Goal: Use online tool/utility: Utilize a website feature to perform a specific function

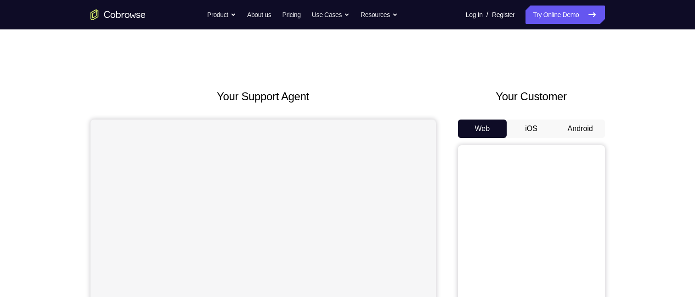
click at [582, 129] on button "Android" at bounding box center [579, 128] width 49 height 18
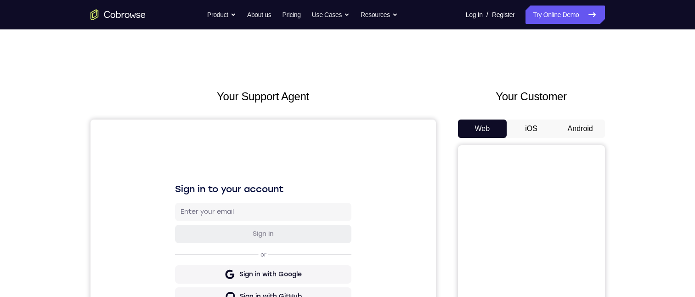
click at [588, 129] on button "Android" at bounding box center [579, 128] width 49 height 18
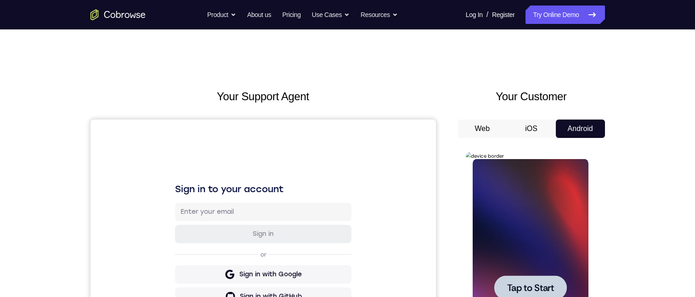
scroll to position [184, 0]
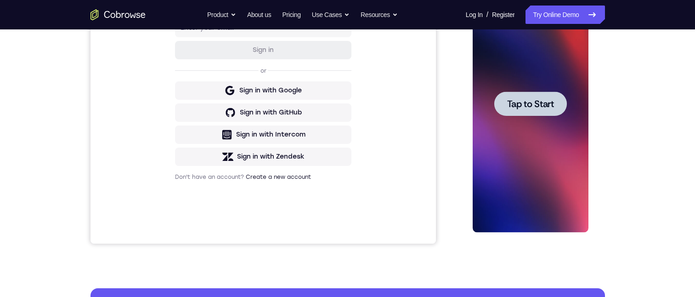
drag, startPoint x: 1053, startPoint y: 80, endPoint x: 529, endPoint y: 103, distance: 523.9
click at [529, 103] on span "Tap to Start" at bounding box center [530, 103] width 47 height 9
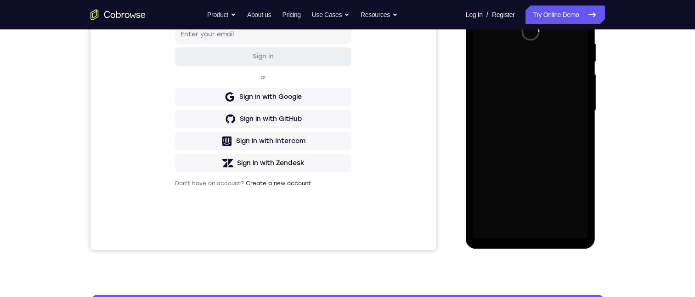
scroll to position [138, 0]
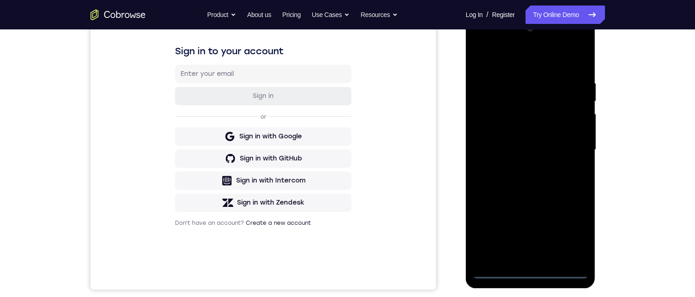
click at [533, 272] on div at bounding box center [530, 149] width 116 height 257
click at [575, 233] on div at bounding box center [530, 149] width 116 height 257
click at [516, 57] on div at bounding box center [530, 149] width 116 height 257
click at [566, 148] on div at bounding box center [530, 149] width 116 height 257
click at [517, 163] on div at bounding box center [530, 149] width 116 height 257
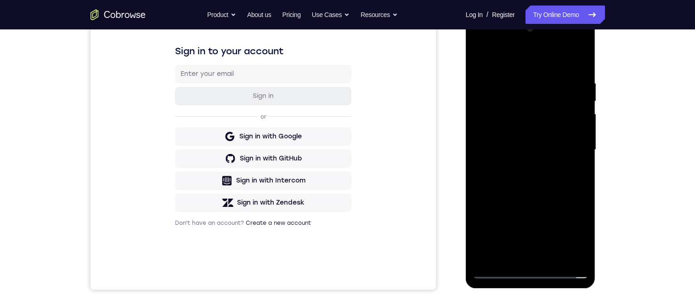
click at [551, 138] on div at bounding box center [530, 149] width 116 height 257
click at [551, 131] on div at bounding box center [530, 149] width 116 height 257
click at [555, 149] on div at bounding box center [530, 149] width 116 height 257
click at [583, 69] on div at bounding box center [530, 149] width 116 height 257
click at [567, 57] on div at bounding box center [530, 149] width 116 height 257
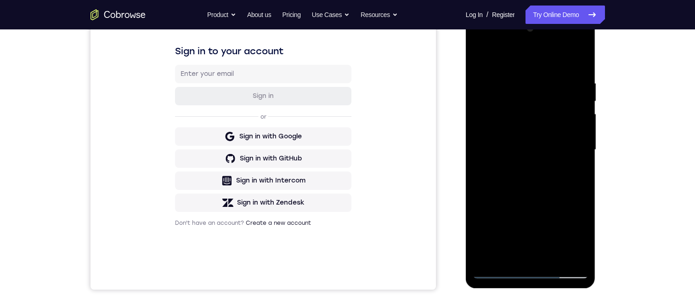
click at [515, 80] on div at bounding box center [530, 149] width 116 height 257
click at [568, 254] on div at bounding box center [530, 149] width 116 height 257
click at [578, 56] on div at bounding box center [530, 149] width 116 height 257
click at [552, 256] on div at bounding box center [530, 149] width 116 height 257
click at [545, 195] on div at bounding box center [530, 149] width 116 height 257
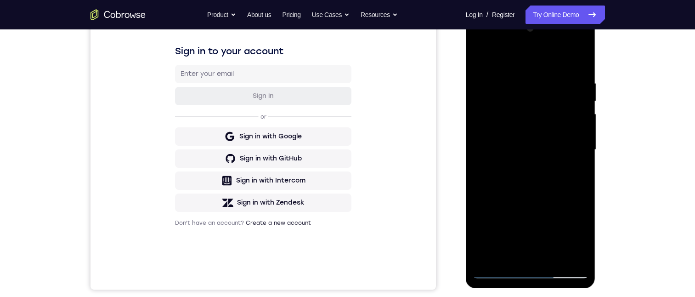
click at [545, 165] on div at bounding box center [530, 149] width 116 height 257
click at [570, 172] on div at bounding box center [530, 149] width 116 height 257
click at [480, 57] on div at bounding box center [530, 149] width 116 height 257
click at [526, 161] on div at bounding box center [530, 149] width 116 height 257
click at [537, 163] on div at bounding box center [530, 149] width 116 height 257
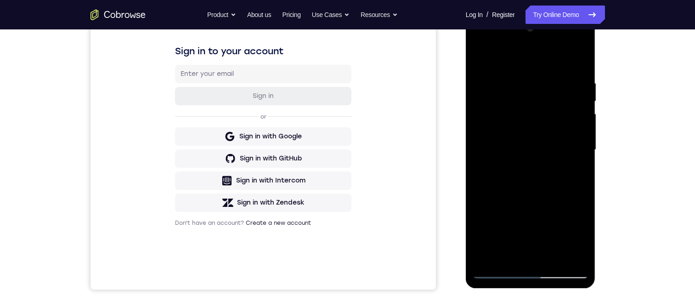
scroll to position [227, 0]
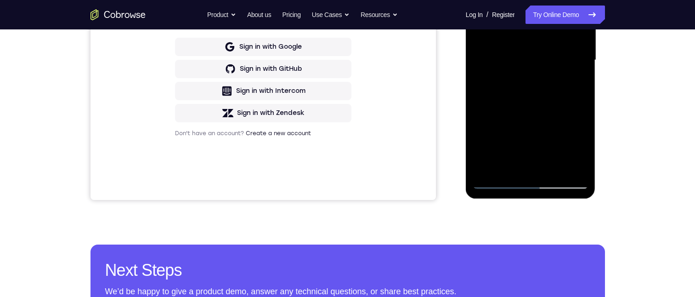
click at [478, 0] on div at bounding box center [530, 60] width 116 height 257
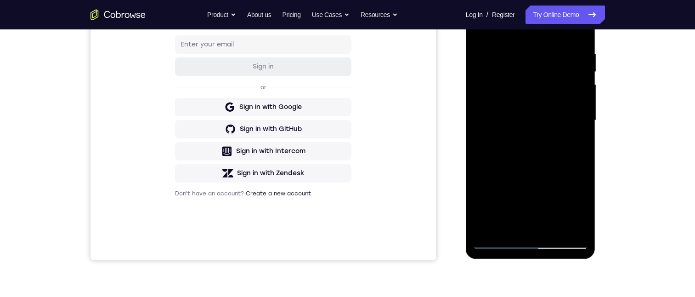
click at [526, 196] on div at bounding box center [530, 120] width 116 height 257
click at [494, 220] on div at bounding box center [530, 120] width 116 height 257
click at [574, 143] on div at bounding box center [530, 120] width 116 height 257
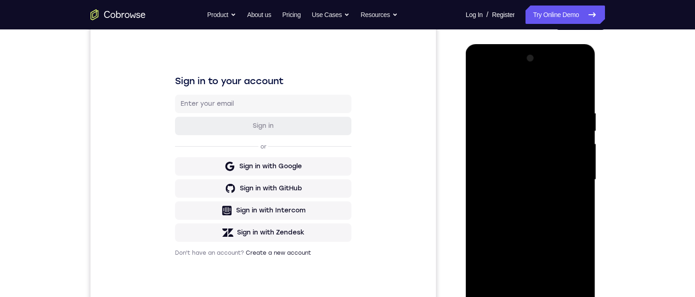
click at [478, 88] on div at bounding box center [530, 179] width 116 height 257
click at [480, 87] on div at bounding box center [530, 179] width 116 height 257
click at [582, 84] on div at bounding box center [530, 179] width 116 height 257
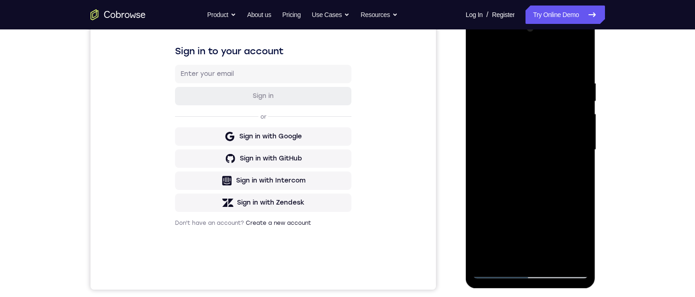
click at [494, 79] on div at bounding box center [530, 149] width 116 height 257
click at [481, 56] on div at bounding box center [530, 149] width 116 height 257
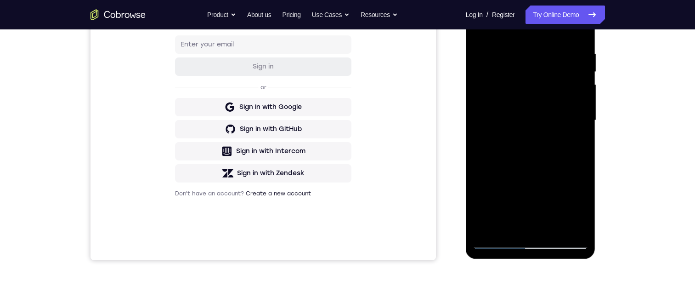
click at [572, 227] on div at bounding box center [530, 120] width 116 height 257
click at [490, 123] on div at bounding box center [530, 120] width 116 height 257
click at [499, 193] on div at bounding box center [530, 120] width 116 height 257
click at [485, 228] on div at bounding box center [530, 120] width 116 height 257
drag, startPoint x: 578, startPoint y: 46, endPoint x: 550, endPoint y: 48, distance: 28.1
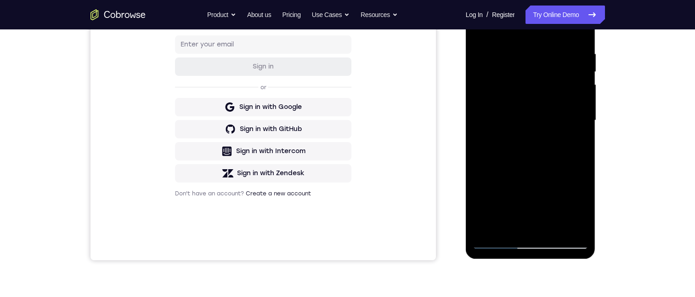
click at [550, 48] on div at bounding box center [530, 120] width 116 height 257
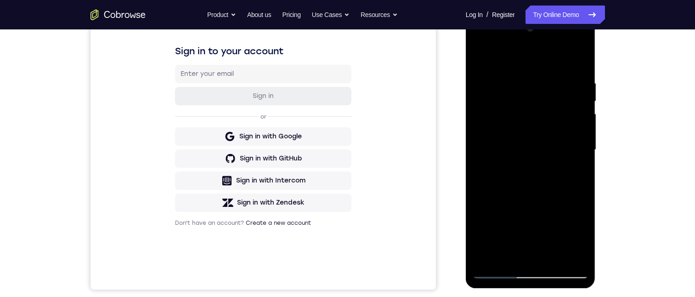
drag, startPoint x: 549, startPoint y: 78, endPoint x: 526, endPoint y: 78, distance: 23.4
click at [527, 78] on div at bounding box center [530, 149] width 116 height 257
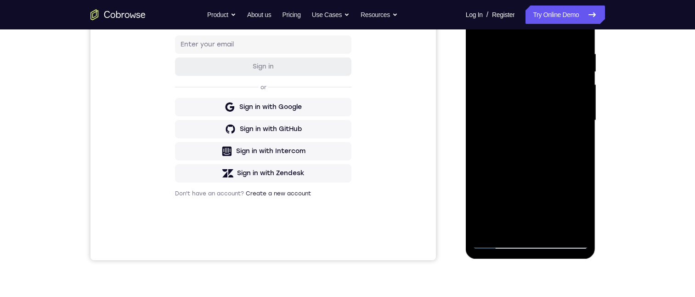
click at [579, 53] on div at bounding box center [530, 120] width 116 height 257
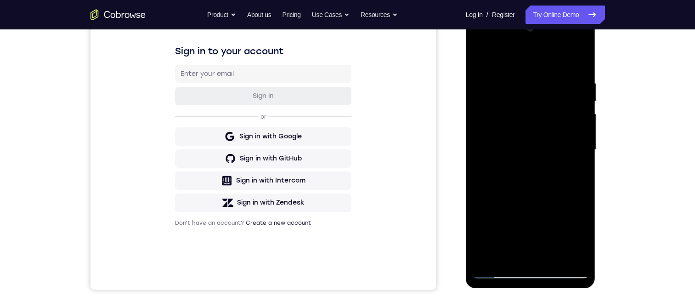
click at [565, 250] on div at bounding box center [530, 149] width 116 height 257
click at [579, 58] on div at bounding box center [530, 149] width 116 height 257
click at [565, 255] on div at bounding box center [530, 149] width 116 height 257
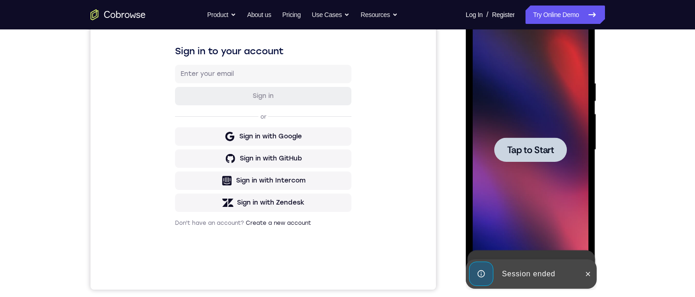
click at [535, 148] on span "Tap to Start" at bounding box center [530, 149] width 47 height 9
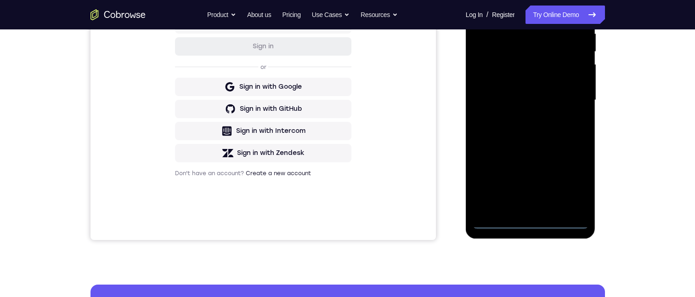
scroll to position [197, 0]
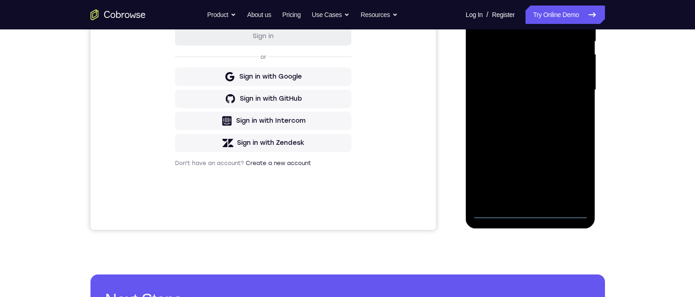
click at [526, 208] on div at bounding box center [530, 89] width 116 height 257
click at [534, 209] on div at bounding box center [530, 89] width 116 height 257
click at [575, 171] on div at bounding box center [530, 89] width 116 height 257
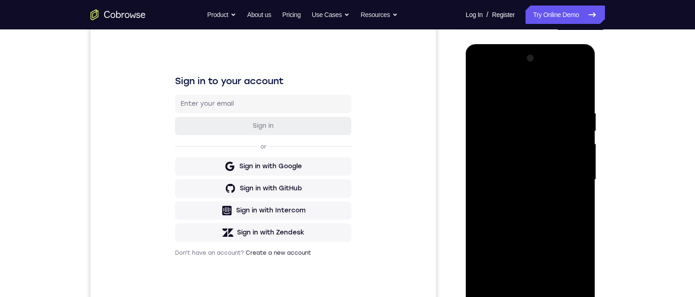
click at [514, 92] on div at bounding box center [530, 179] width 116 height 257
click at [569, 173] on div at bounding box center [530, 179] width 116 height 257
click at [521, 192] on div at bounding box center [530, 179] width 116 height 257
click at [534, 169] on div at bounding box center [530, 179] width 116 height 257
click at [527, 162] on div at bounding box center [530, 179] width 116 height 257
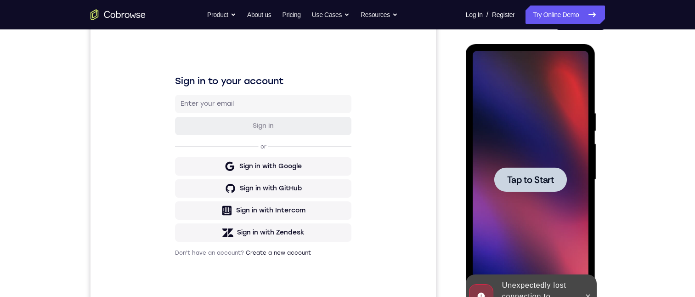
click at [534, 175] on span "Tap to Start" at bounding box center [530, 179] width 47 height 9
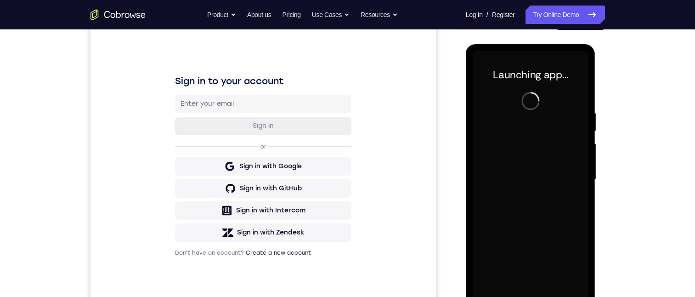
scroll to position [167, 0]
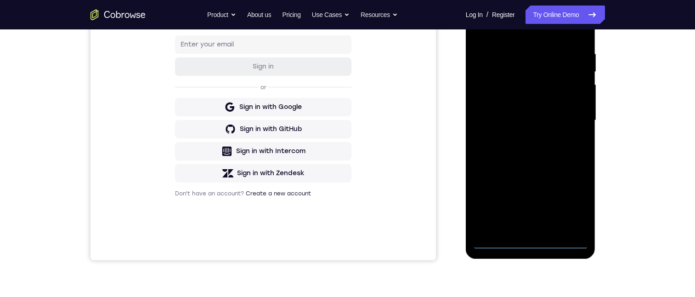
click at [530, 242] on div at bounding box center [530, 120] width 116 height 257
click at [566, 192] on div at bounding box center [530, 120] width 116 height 257
click at [570, 198] on div at bounding box center [530, 120] width 116 height 257
click at [529, 32] on div at bounding box center [530, 120] width 116 height 257
click at [572, 120] on div at bounding box center [530, 120] width 116 height 257
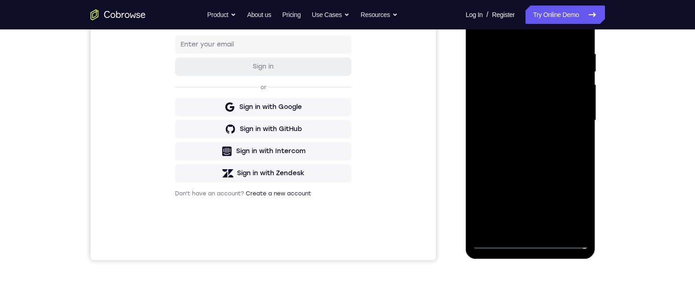
click at [518, 136] on div at bounding box center [530, 120] width 116 height 257
click at [527, 109] on div at bounding box center [530, 120] width 116 height 257
click at [520, 103] on div at bounding box center [530, 120] width 116 height 257
click at [549, 123] on div at bounding box center [530, 120] width 116 height 257
click at [573, 28] on div at bounding box center [530, 120] width 116 height 257
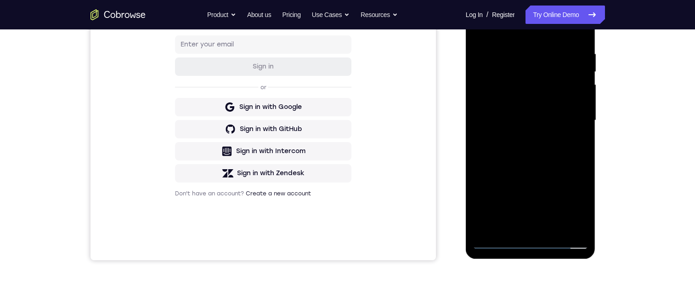
click at [578, 39] on div at bounding box center [530, 120] width 116 height 257
click at [577, 47] on div at bounding box center [530, 120] width 116 height 257
click at [577, 132] on div at bounding box center [530, 120] width 116 height 257
click at [573, 66] on div at bounding box center [530, 120] width 116 height 257
click at [477, 86] on div at bounding box center [530, 120] width 116 height 257
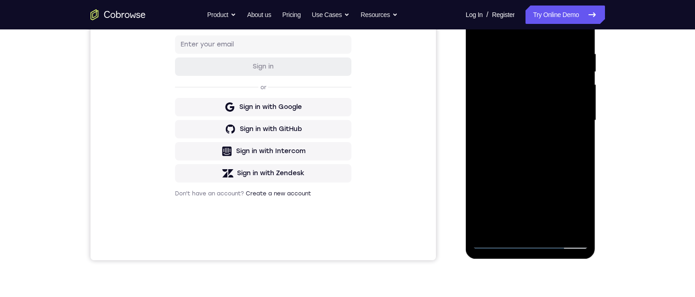
click at [562, 80] on div at bounding box center [530, 120] width 116 height 257
click at [564, 73] on div at bounding box center [530, 120] width 116 height 257
click at [564, 70] on div at bounding box center [530, 120] width 116 height 257
click at [568, 89] on div at bounding box center [530, 120] width 116 height 257
click at [565, 94] on div at bounding box center [530, 120] width 116 height 257
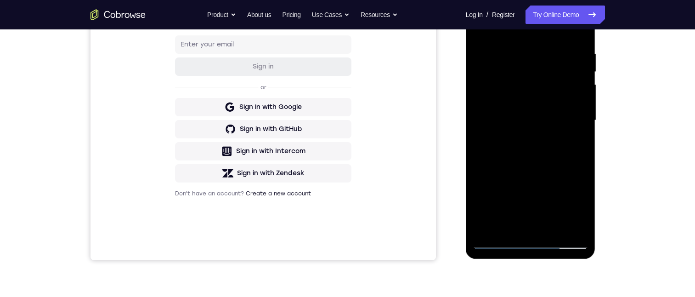
click at [576, 34] on div at bounding box center [530, 120] width 116 height 257
click at [520, 51] on div at bounding box center [530, 120] width 116 height 257
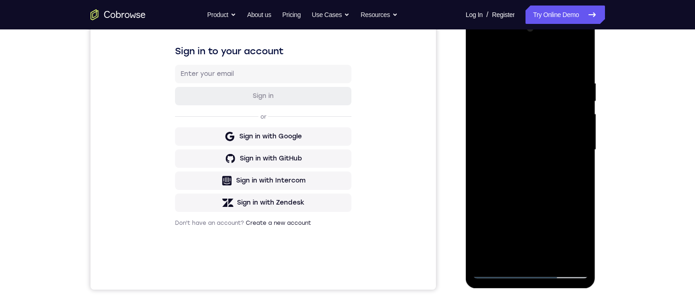
click at [583, 185] on div at bounding box center [530, 149] width 116 height 257
click at [579, 185] on div at bounding box center [530, 149] width 116 height 257
click at [576, 185] on div at bounding box center [530, 149] width 116 height 257
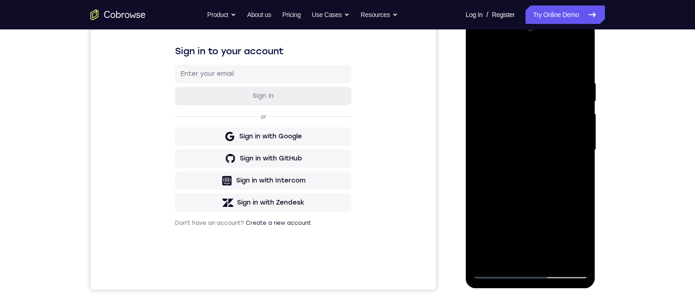
click at [579, 62] on div at bounding box center [530, 149] width 116 height 257
click at [553, 257] on div at bounding box center [530, 149] width 116 height 257
click at [536, 200] on div at bounding box center [530, 149] width 116 height 257
click at [550, 144] on div at bounding box center [530, 149] width 116 height 257
click at [510, 252] on div at bounding box center [530, 149] width 116 height 257
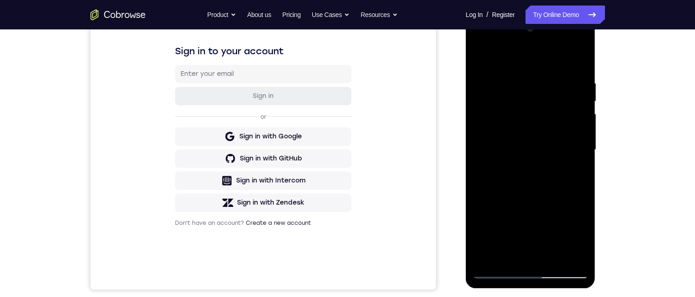
scroll to position [167, 0]
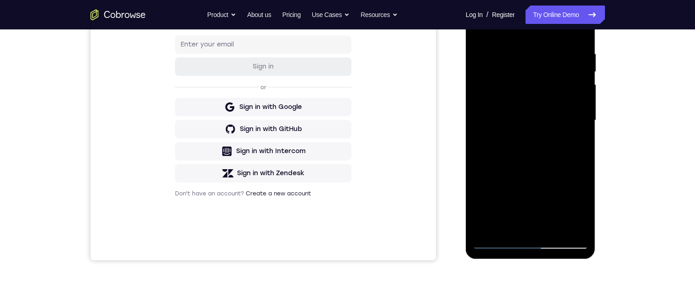
click at [574, 142] on div at bounding box center [530, 120] width 116 height 257
click at [572, 144] on div at bounding box center [530, 120] width 116 height 257
click at [571, 143] on div at bounding box center [530, 120] width 116 height 257
click at [580, 210] on div at bounding box center [530, 120] width 116 height 257
click at [579, 210] on div at bounding box center [530, 120] width 116 height 257
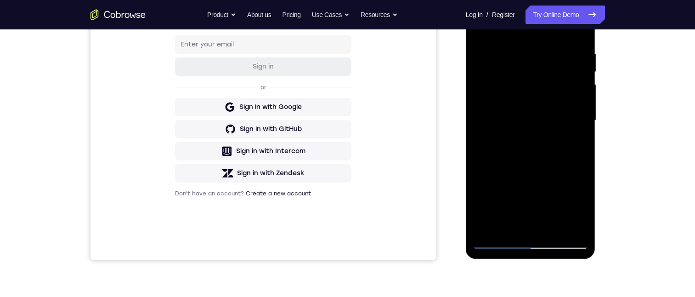
click at [579, 210] on div at bounding box center [530, 120] width 116 height 257
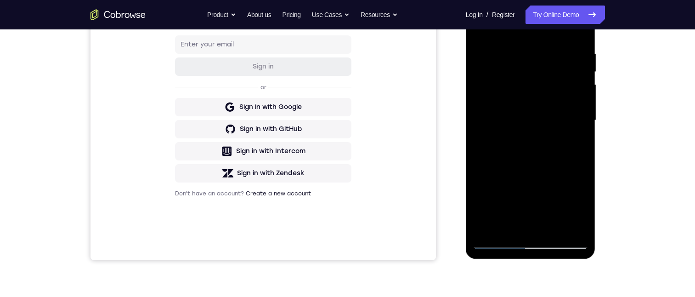
click at [573, 140] on div at bounding box center [530, 120] width 116 height 257
click at [573, 141] on div at bounding box center [530, 120] width 116 height 257
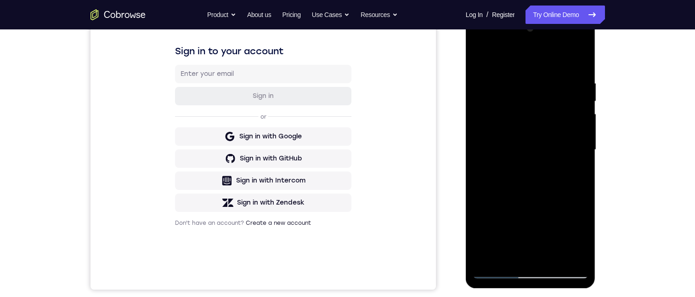
click at [479, 60] on div at bounding box center [530, 149] width 116 height 257
click at [511, 82] on div at bounding box center [530, 149] width 116 height 257
click at [528, 129] on div at bounding box center [530, 149] width 116 height 257
click at [525, 120] on div at bounding box center [530, 149] width 116 height 257
click at [499, 253] on div at bounding box center [530, 149] width 116 height 257
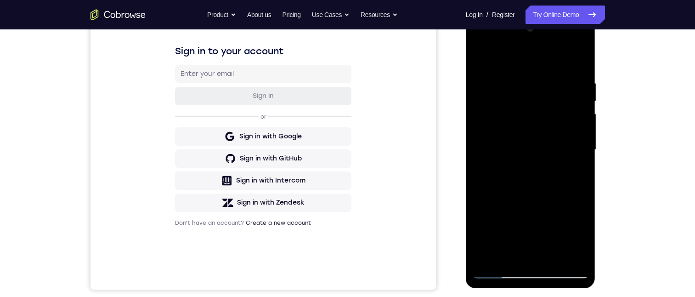
click at [572, 172] on div at bounding box center [530, 149] width 116 height 257
drag, startPoint x: 505, startPoint y: 99, endPoint x: 505, endPoint y: 140, distance: 40.9
click at [505, 140] on div at bounding box center [530, 149] width 116 height 257
drag, startPoint x: 518, startPoint y: 109, endPoint x: 518, endPoint y: 115, distance: 6.0
click at [518, 116] on div at bounding box center [530, 149] width 116 height 257
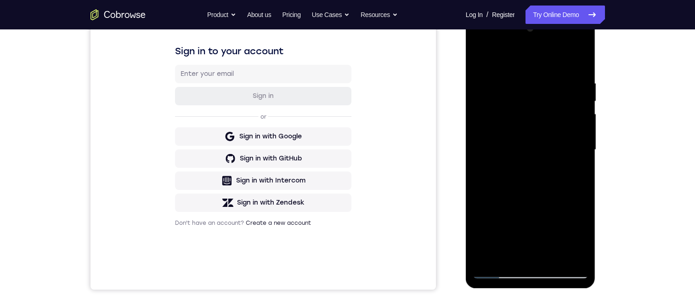
click at [478, 58] on div at bounding box center [530, 149] width 116 height 257
click at [482, 54] on div at bounding box center [530, 149] width 116 height 257
click at [554, 257] on div at bounding box center [530, 149] width 116 height 257
click at [534, 146] on div at bounding box center [530, 149] width 116 height 257
click at [575, 173] on div at bounding box center [530, 149] width 116 height 257
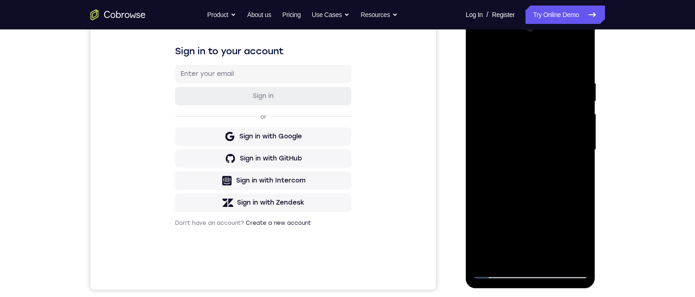
click at [505, 98] on div at bounding box center [530, 149] width 116 height 257
click at [519, 158] on div at bounding box center [530, 149] width 116 height 257
click at [576, 172] on div at bounding box center [530, 149] width 116 height 257
click at [507, 123] on div at bounding box center [530, 149] width 116 height 257
click at [522, 200] on div at bounding box center [530, 149] width 116 height 257
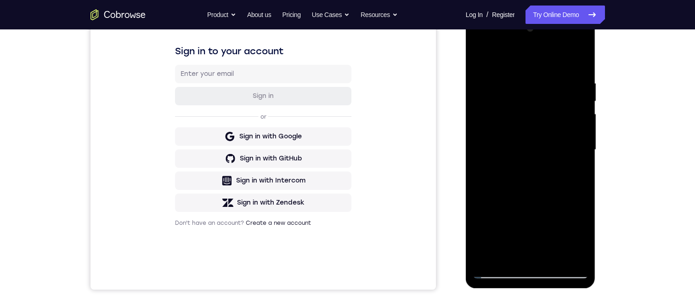
click at [502, 255] on div at bounding box center [530, 149] width 116 height 257
click at [544, 203] on div at bounding box center [530, 149] width 116 height 257
click at [573, 165] on div at bounding box center [530, 149] width 116 height 257
click at [503, 111] on div at bounding box center [530, 149] width 116 height 257
click at [519, 196] on div at bounding box center [530, 149] width 116 height 257
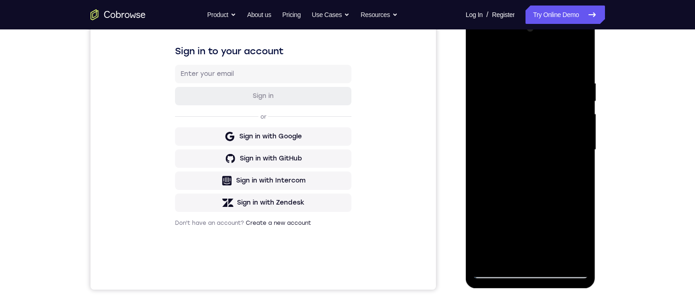
click at [518, 205] on div at bounding box center [530, 149] width 116 height 257
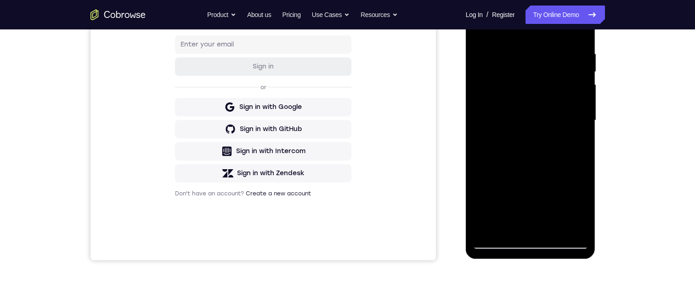
drag, startPoint x: 574, startPoint y: 143, endPoint x: 1066, endPoint y: 123, distance: 492.1
click at [574, 143] on div at bounding box center [530, 120] width 116 height 257
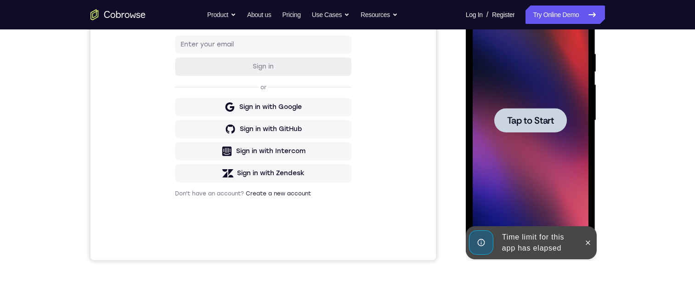
click at [544, 119] on span "Tap to Start" at bounding box center [530, 120] width 47 height 9
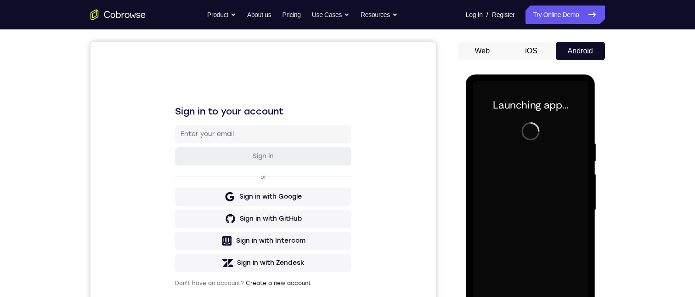
scroll to position [197, 0]
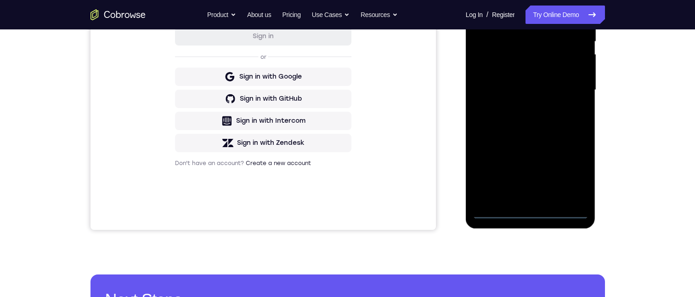
click at [533, 211] on div at bounding box center [530, 89] width 116 height 257
click at [568, 169] on div at bounding box center [530, 89] width 116 height 257
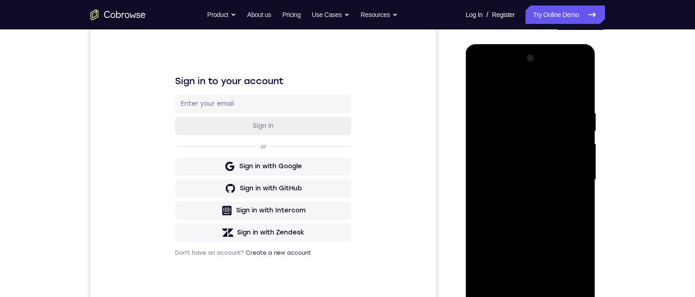
click at [538, 87] on div at bounding box center [530, 179] width 116 height 257
click at [569, 176] on div at bounding box center [530, 179] width 116 height 257
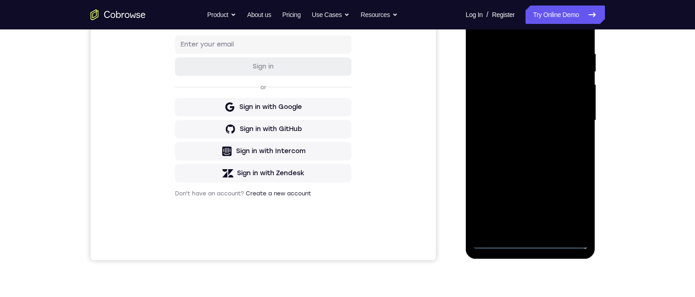
scroll to position [138, 0]
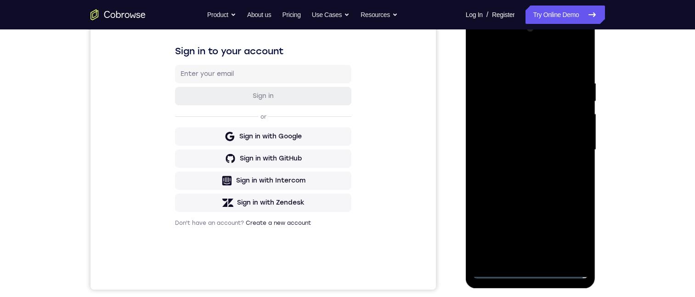
click at [520, 257] on div at bounding box center [530, 149] width 116 height 257
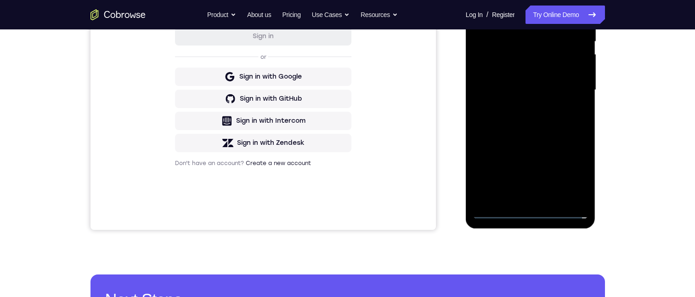
scroll to position [167, 0]
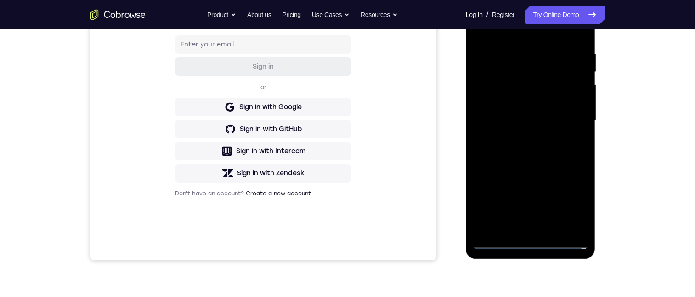
click at [525, 112] on div at bounding box center [530, 120] width 116 height 257
click at [525, 100] on div at bounding box center [530, 120] width 116 height 257
click at [531, 117] on div at bounding box center [530, 120] width 116 height 257
click at [553, 147] on div at bounding box center [530, 120] width 116 height 257
click at [543, 151] on div at bounding box center [530, 120] width 116 height 257
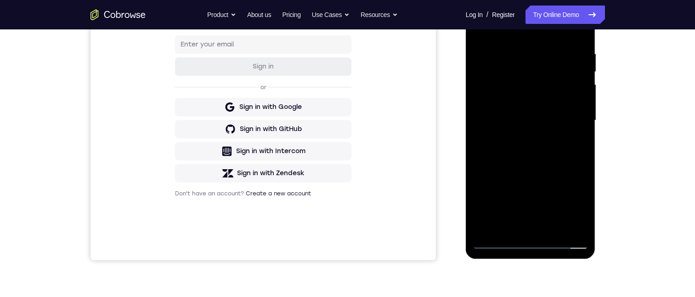
click at [554, 230] on div at bounding box center [530, 120] width 116 height 257
click at [535, 168] on div at bounding box center [530, 120] width 116 height 257
click at [542, 115] on div at bounding box center [530, 120] width 116 height 257
click at [527, 208] on div at bounding box center [530, 120] width 116 height 257
click at [537, 207] on div at bounding box center [530, 120] width 116 height 257
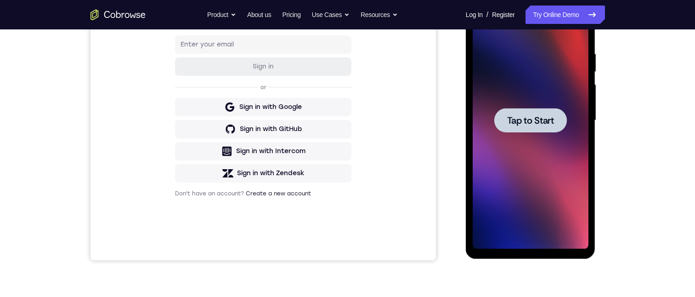
click at [544, 128] on div at bounding box center [530, 120] width 73 height 24
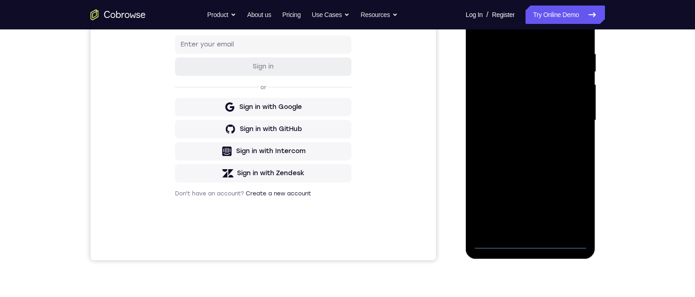
click at [531, 241] on div at bounding box center [530, 120] width 116 height 257
click at [571, 201] on div at bounding box center [530, 120] width 116 height 257
drag, startPoint x: 544, startPoint y: 24, endPoint x: 557, endPoint y: 23, distance: 12.9
click at [545, 24] on div at bounding box center [530, 120] width 116 height 257
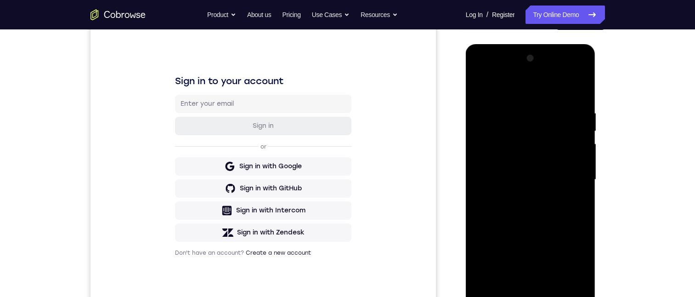
click at [570, 173] on div at bounding box center [530, 179] width 116 height 257
click at [519, 284] on div at bounding box center [530, 179] width 116 height 257
click at [539, 168] on div at bounding box center [530, 179] width 116 height 257
drag, startPoint x: 540, startPoint y: 168, endPoint x: 558, endPoint y: 170, distance: 18.0
click at [543, 168] on div at bounding box center [530, 179] width 116 height 257
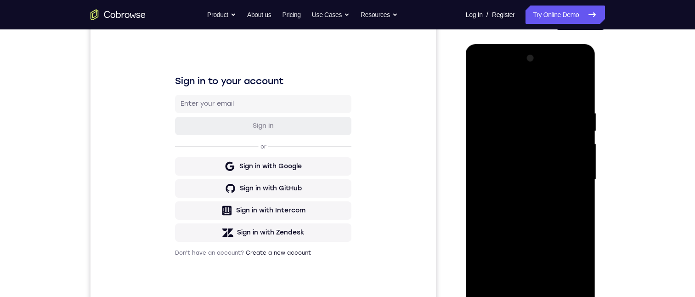
click at [546, 164] on div at bounding box center [530, 179] width 116 height 257
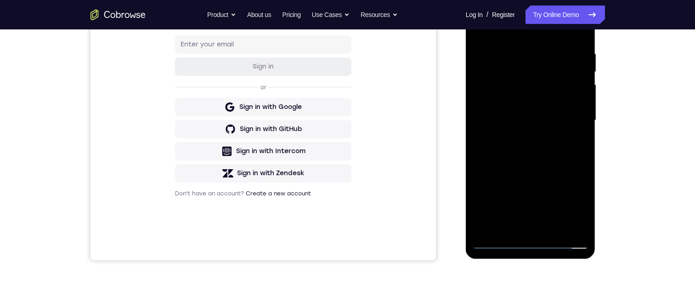
click at [542, 120] on div at bounding box center [530, 120] width 116 height 257
click at [570, 149] on div at bounding box center [530, 120] width 116 height 257
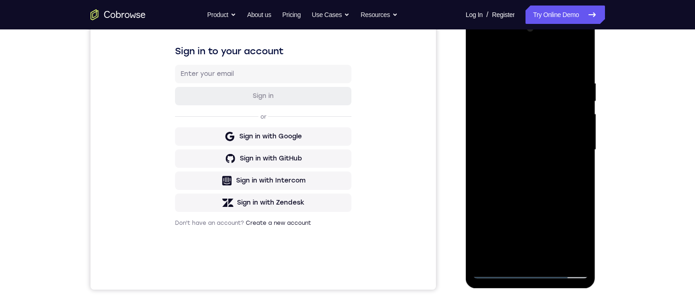
click at [553, 169] on div at bounding box center [530, 149] width 116 height 257
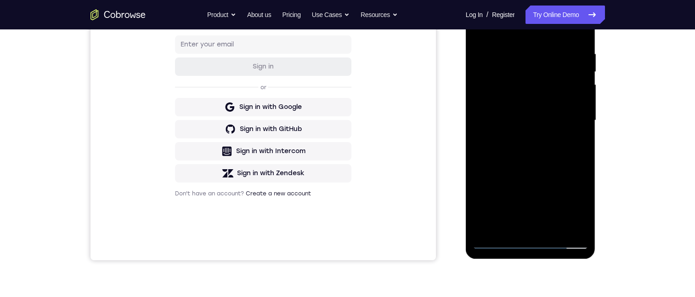
click at [551, 226] on div at bounding box center [530, 120] width 116 height 257
click at [539, 167] on div at bounding box center [530, 120] width 116 height 257
click at [541, 113] on div at bounding box center [530, 120] width 116 height 257
click at [510, 224] on div at bounding box center [530, 120] width 116 height 257
click at [583, 206] on div at bounding box center [530, 120] width 116 height 257
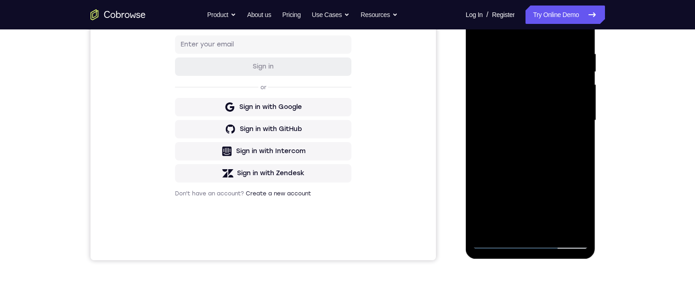
click at [583, 206] on div at bounding box center [530, 120] width 116 height 257
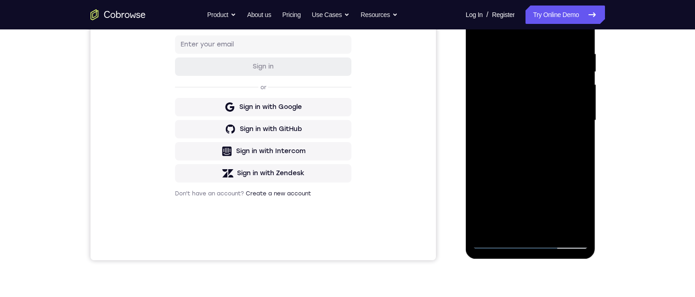
click at [583, 206] on div at bounding box center [530, 120] width 116 height 257
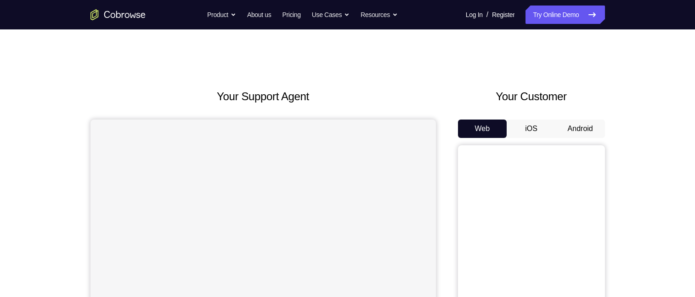
click at [578, 125] on button "Android" at bounding box center [579, 128] width 49 height 18
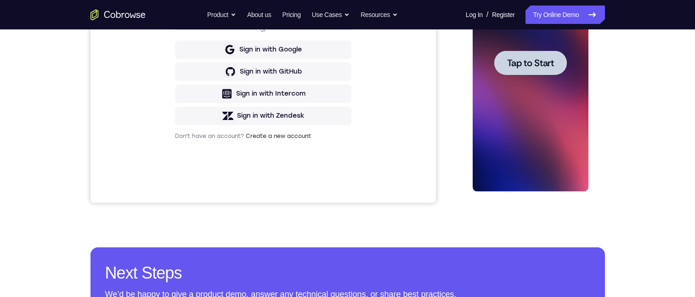
scroll to position [184, 0]
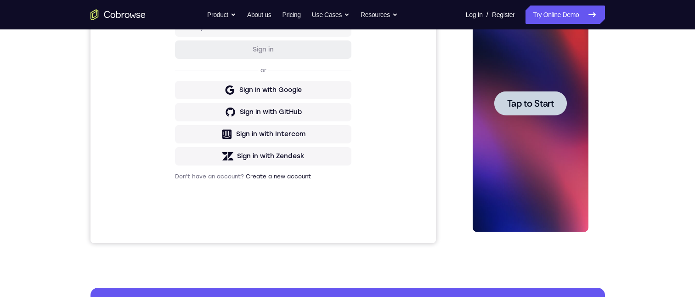
click at [523, 104] on span "Tap to Start" at bounding box center [530, 103] width 47 height 9
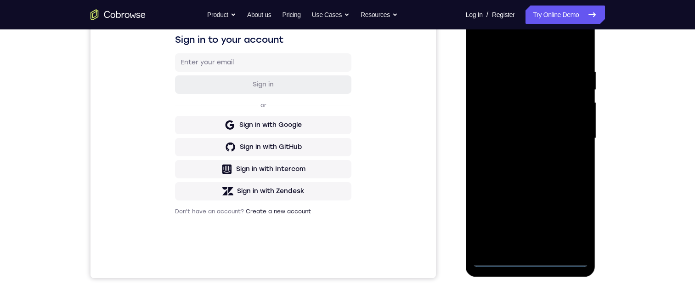
scroll to position [215, 0]
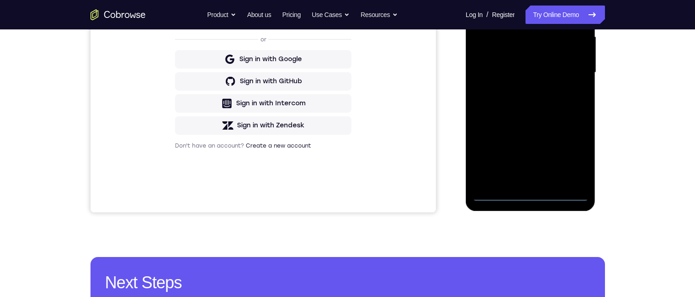
drag, startPoint x: 530, startPoint y: 195, endPoint x: 536, endPoint y: 182, distance: 14.2
click at [531, 194] on div at bounding box center [530, 72] width 116 height 257
click at [567, 155] on div at bounding box center [530, 72] width 116 height 257
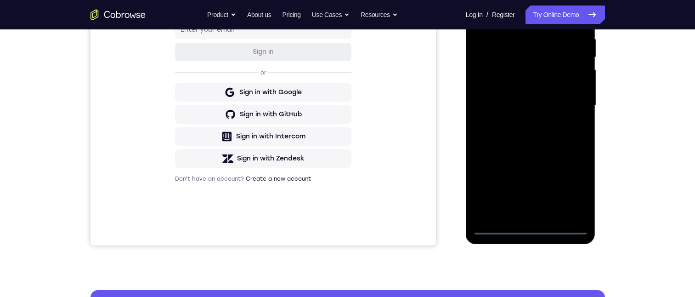
scroll to position [149, 0]
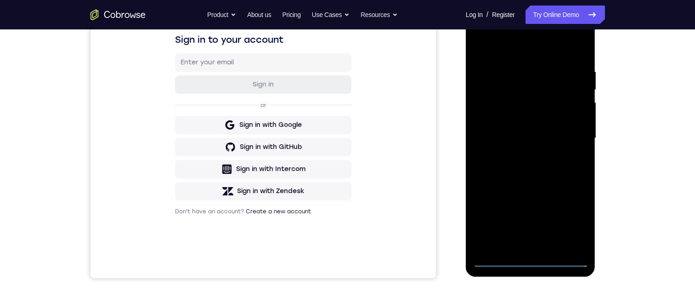
click at [536, 48] on div at bounding box center [530, 138] width 116 height 257
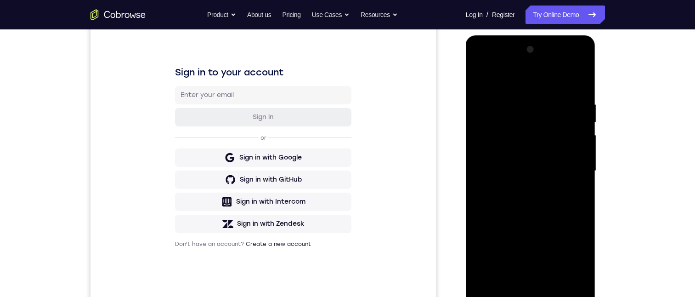
click at [568, 167] on div at bounding box center [530, 170] width 116 height 257
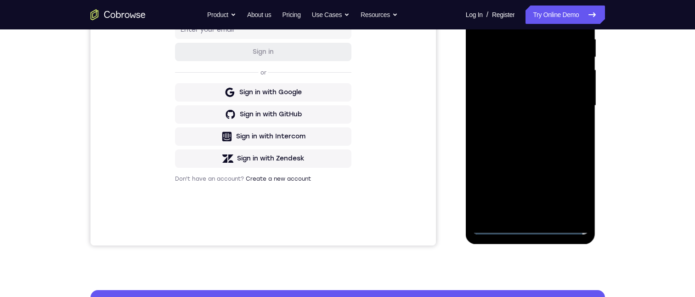
click at [520, 123] on div at bounding box center [530, 105] width 116 height 257
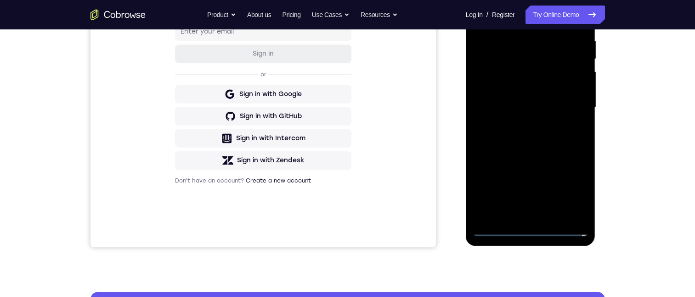
scroll to position [149, 0]
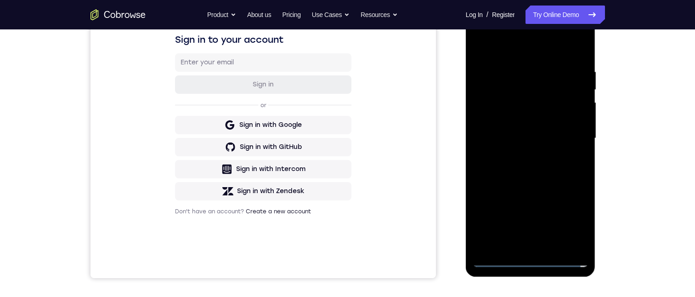
click at [542, 128] on div at bounding box center [530, 138] width 116 height 257
click at [543, 117] on div at bounding box center [530, 138] width 116 height 257
click at [551, 139] on div at bounding box center [530, 138] width 116 height 257
